Goal: Task Accomplishment & Management: Use online tool/utility

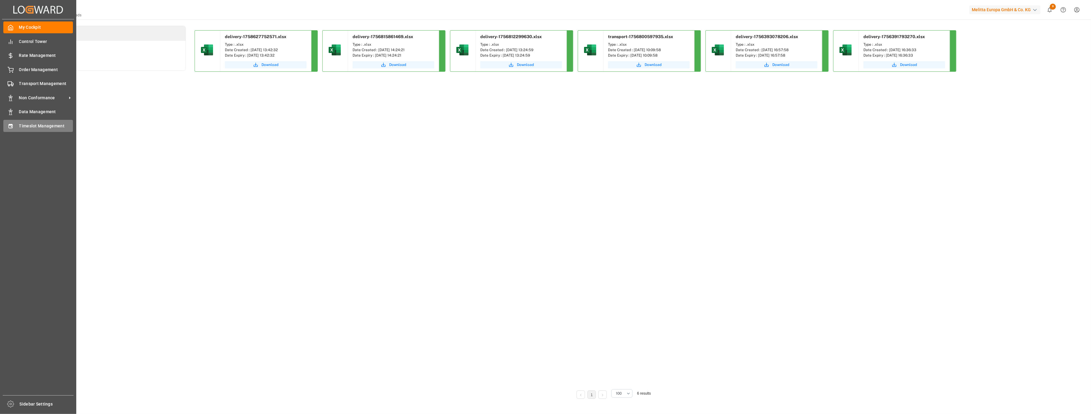
click at [21, 129] on span "Timeslot Management" at bounding box center [46, 126] width 54 height 6
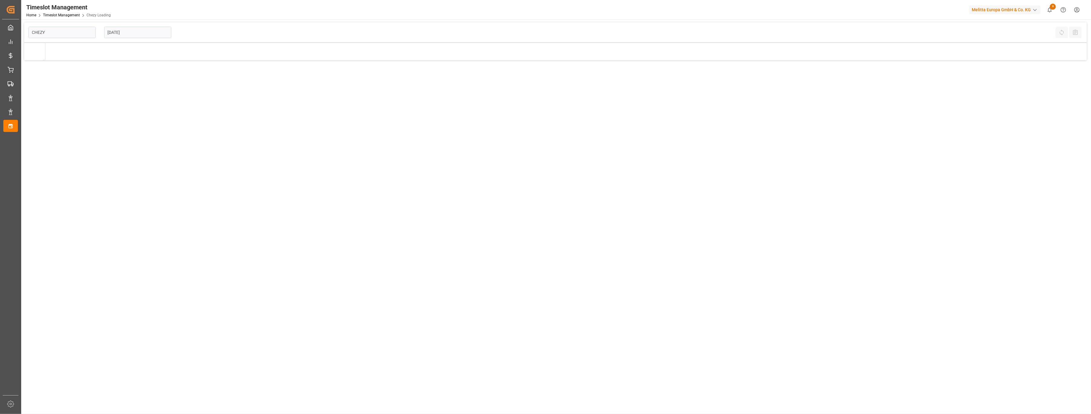
type input "Chezy Loading"
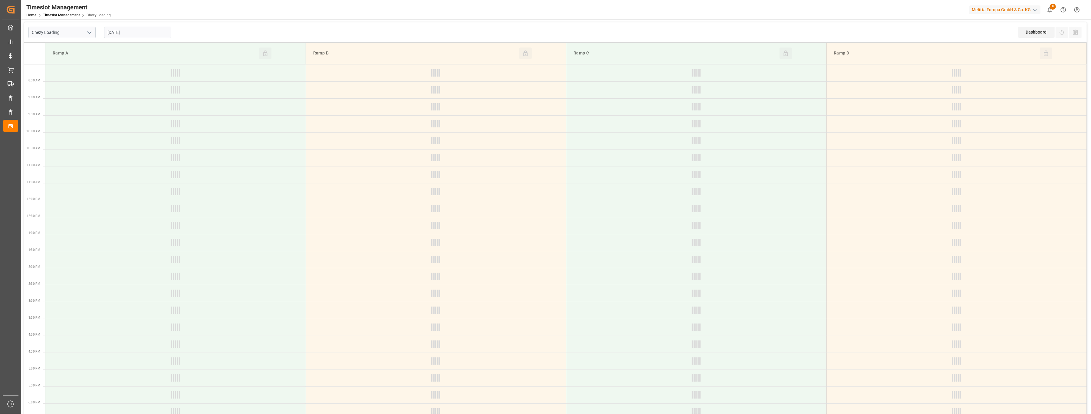
click at [149, 33] on input "[DATE]" at bounding box center [137, 32] width 67 height 11
click at [134, 103] on span "24" at bounding box center [135, 104] width 4 height 4
type input "[DATE]"
click at [90, 35] on icon "open menu" at bounding box center [89, 32] width 7 height 7
click at [78, 53] on div "Chezy Unloading" at bounding box center [62, 60] width 67 height 14
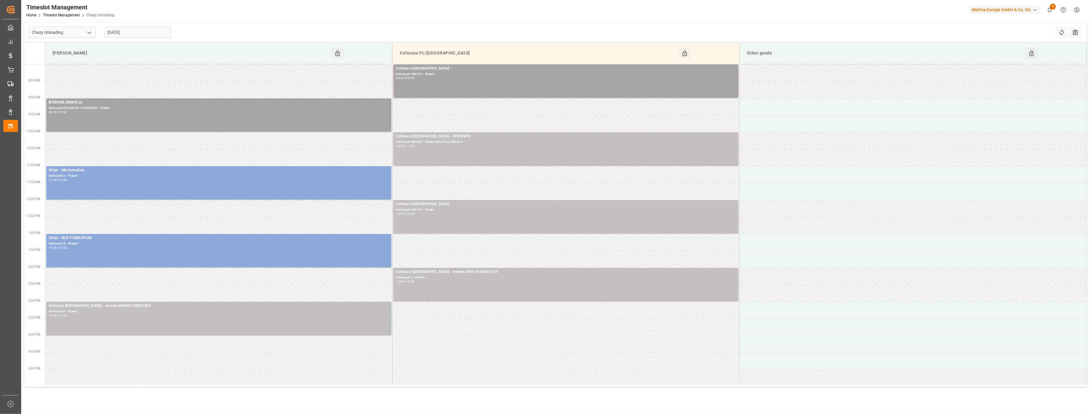
click at [86, 34] on icon "open menu" at bounding box center [89, 32] width 7 height 7
click at [80, 51] on div "Chezy Loading" at bounding box center [62, 46] width 67 height 14
type input "Chezy Loading"
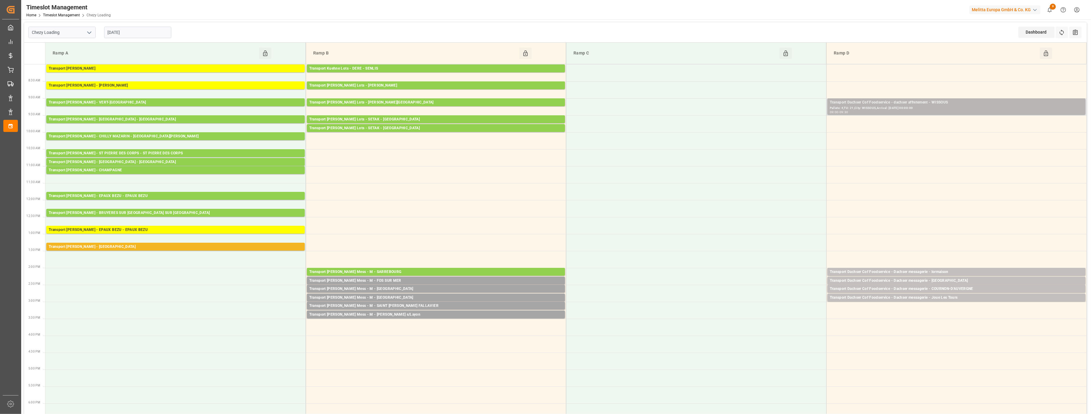
click at [911, 106] on div "Pallets: 4,TU: 21,City: WISSOUS,Arrival: [DATE] 00:00:00" at bounding box center [956, 108] width 253 height 5
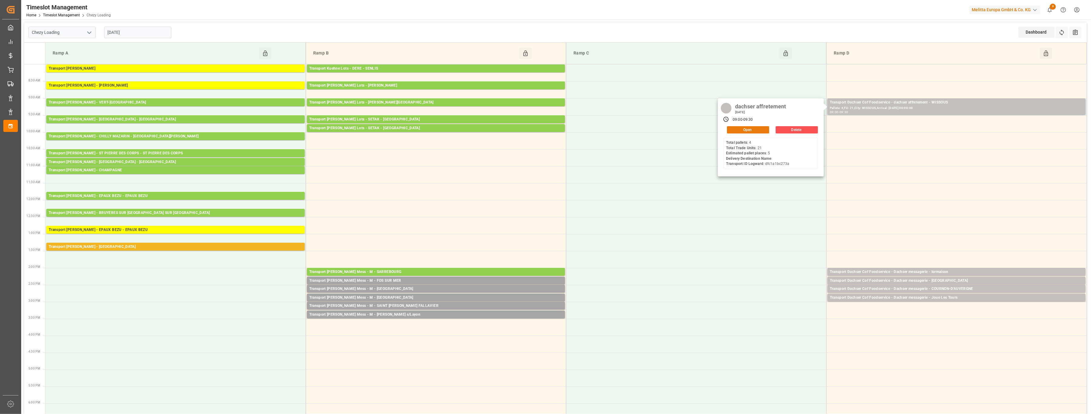
click at [760, 130] on button "Open" at bounding box center [748, 129] width 42 height 7
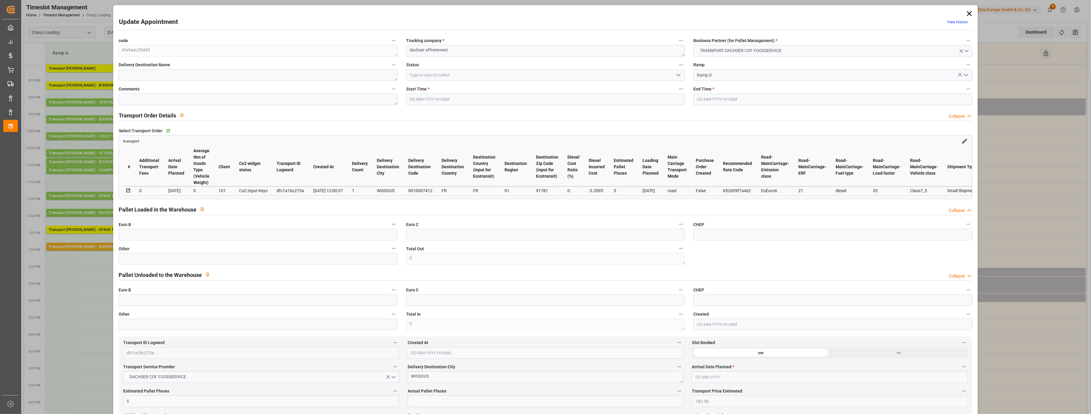
type input "5"
type input "182.36"
type input "0"
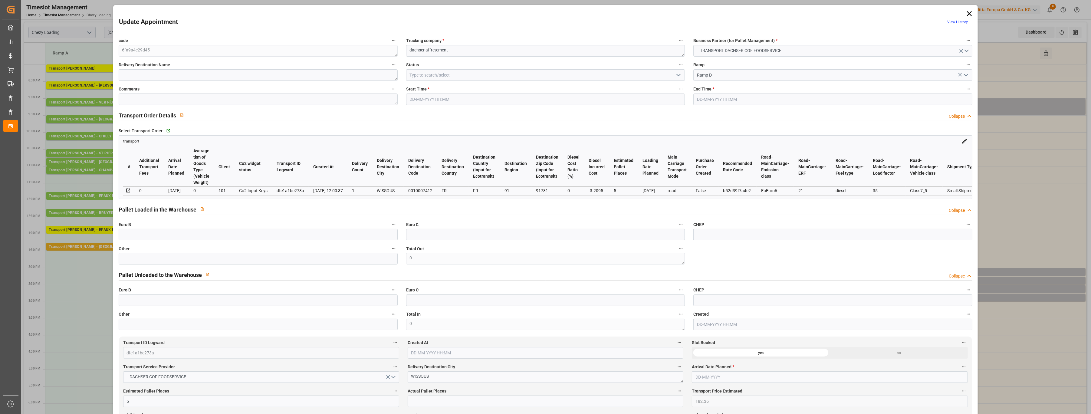
type input "179.1505"
type input "-3.2095"
type input "0"
type input "1031.13"
type input "1341.642"
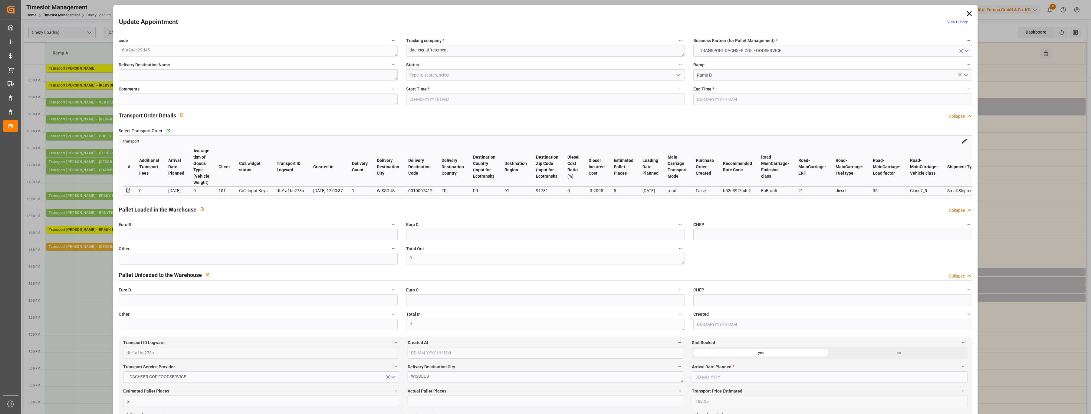
type input "3710.78"
type input "91"
type input "4"
type input "21"
type input "5"
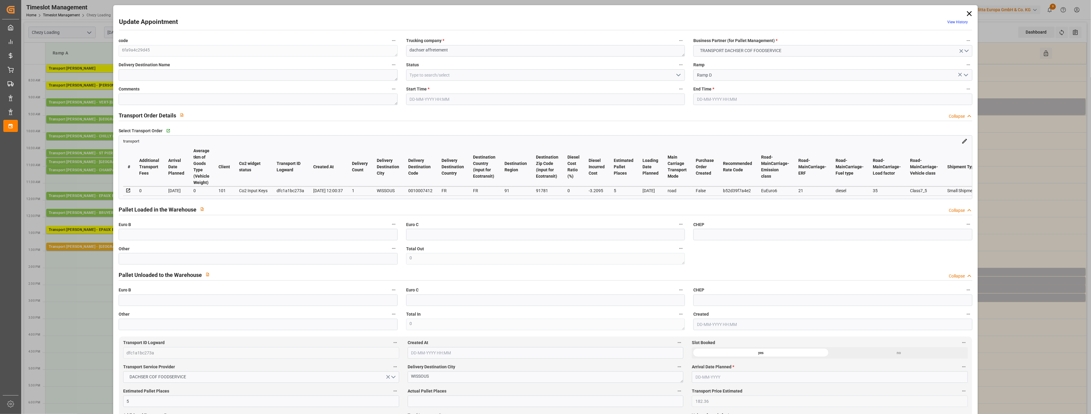
type input "101"
type input "1218.082"
type input "0"
type input "4710.8598"
type input "0"
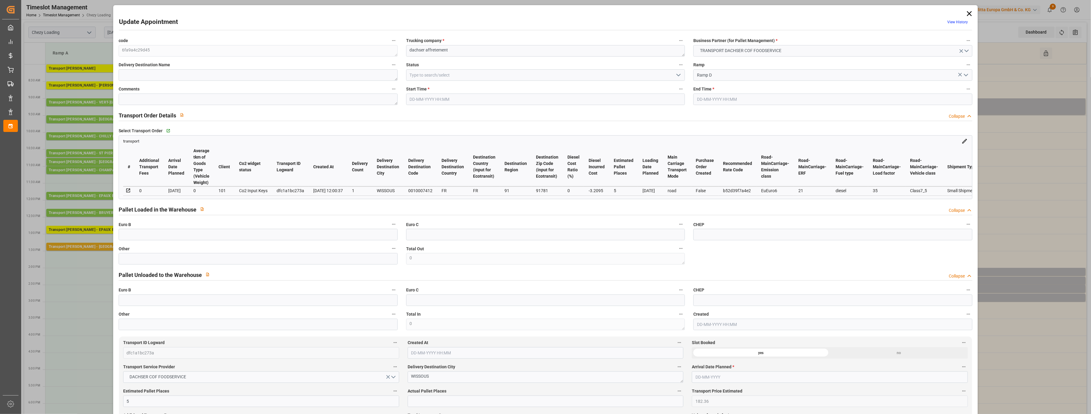
type input "0"
type input "21"
type input "35"
type input "[DATE] 09:00"
type input "[DATE] 09:30"
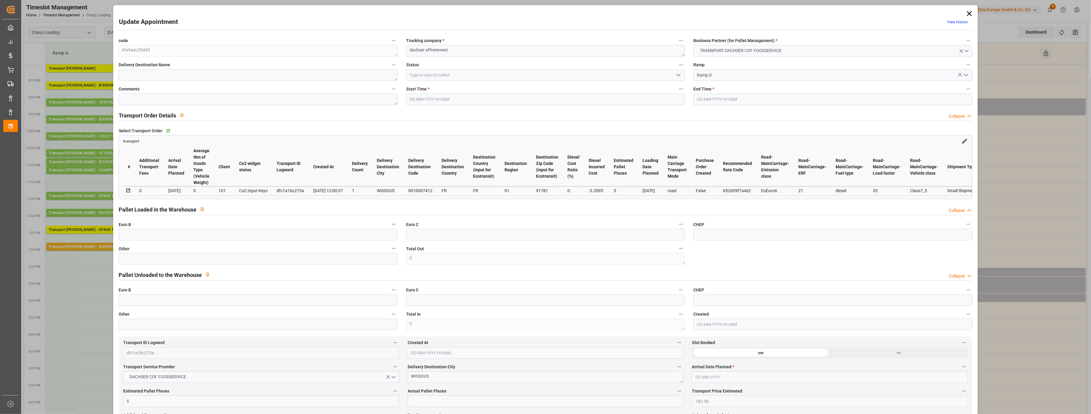
type input "[DATE] 12:20"
type input "[DATE] 12:00"
type input "[DATE]"
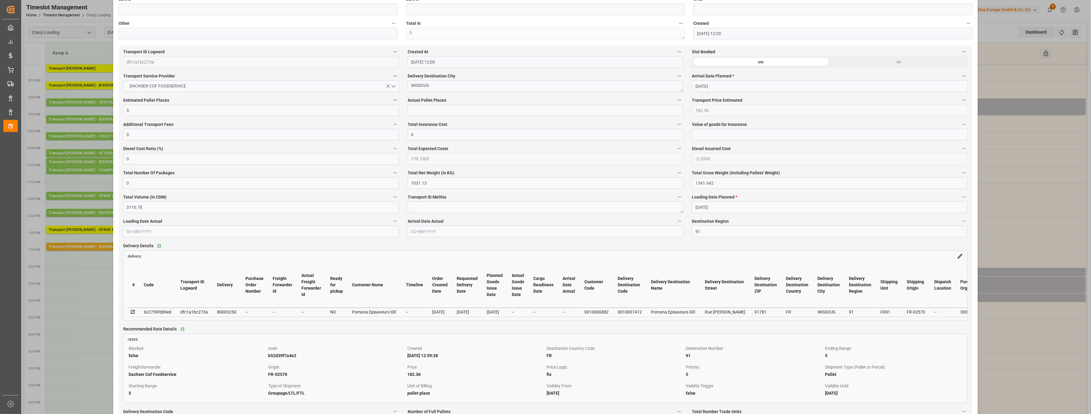
scroll to position [363, 0]
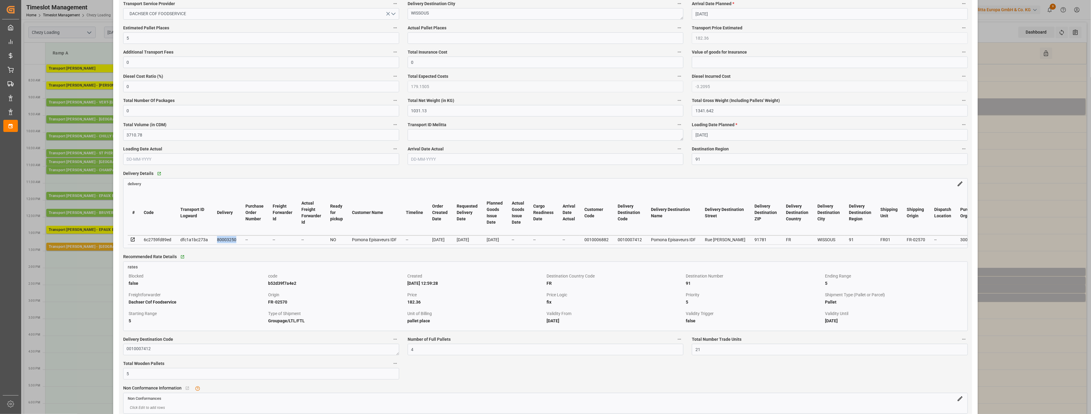
drag, startPoint x: 234, startPoint y: 242, endPoint x: 216, endPoint y: 241, distance: 18.8
click at [216, 241] on td "80003250" at bounding box center [226, 239] width 28 height 9
copy div "80003250"
